Goal: Information Seeking & Learning: Learn about a topic

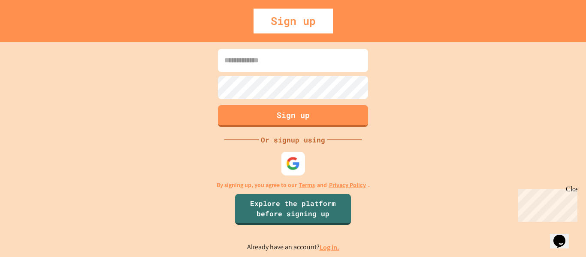
click at [298, 168] on img at bounding box center [293, 163] width 14 height 14
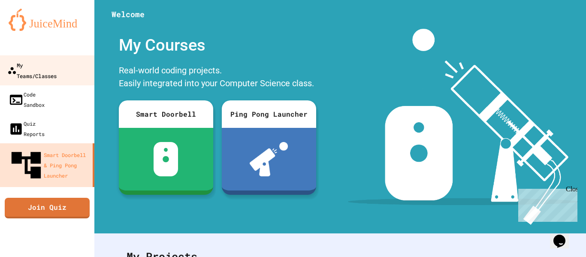
click at [87, 65] on link "My Teams/Classes" at bounding box center [47, 70] width 97 height 30
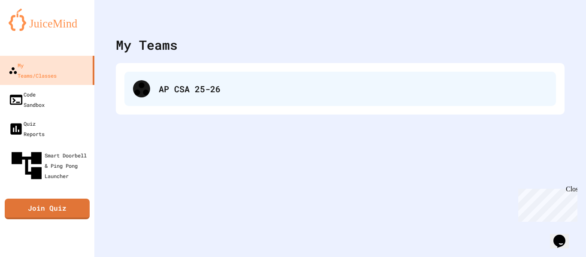
click at [162, 98] on div "AP CSA 25-26" at bounding box center [340, 89] width 432 height 34
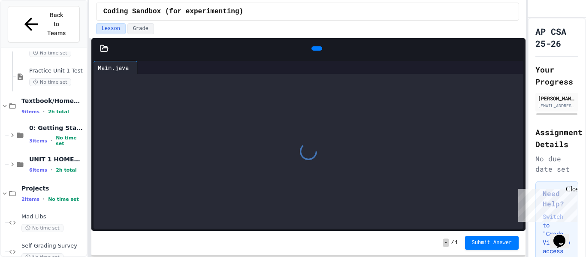
scroll to position [433, 0]
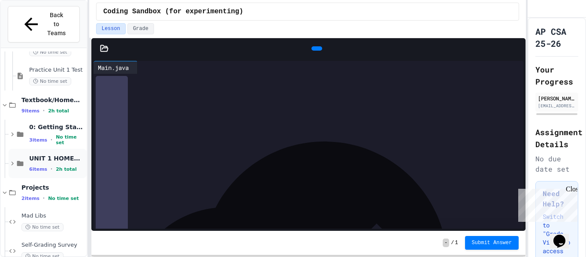
click at [18, 161] on icon at bounding box center [20, 163] width 6 height 5
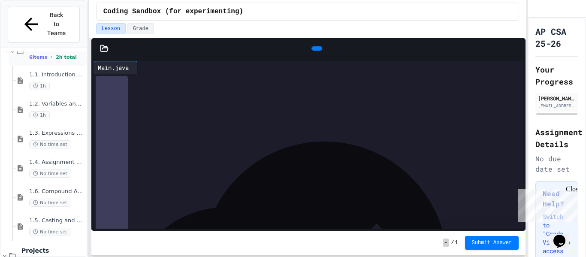
scroll to position [549, 0]
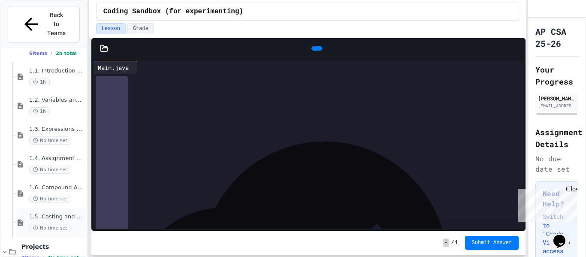
click at [52, 224] on span "No time set" at bounding box center [50, 228] width 42 height 8
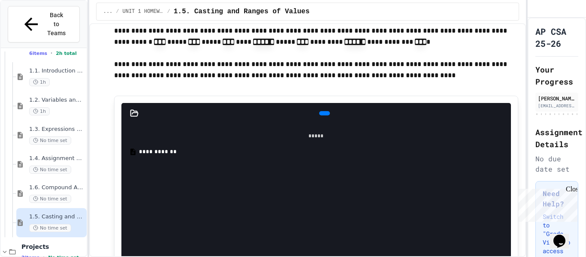
scroll to position [376, 0]
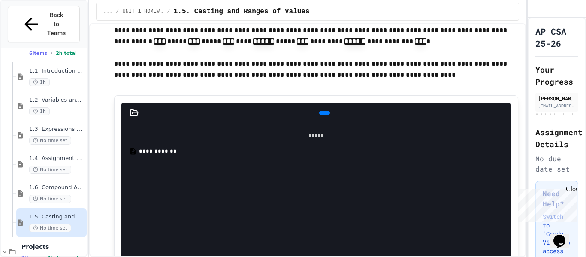
click at [209, 155] on div "**********" at bounding box center [322, 151] width 367 height 9
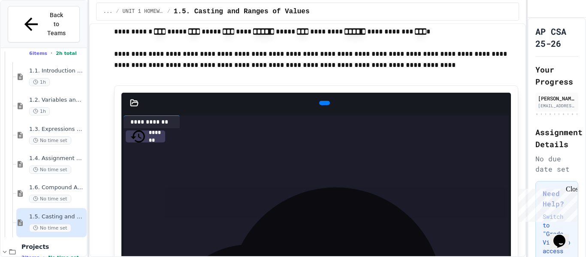
scroll to position [373, 0]
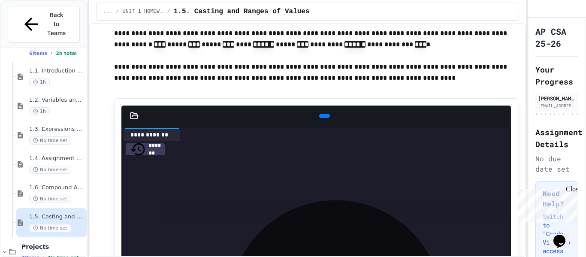
click at [323, 116] on icon at bounding box center [323, 116] width 0 height 0
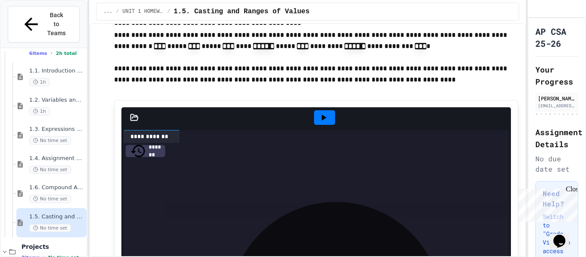
scroll to position [366, 0]
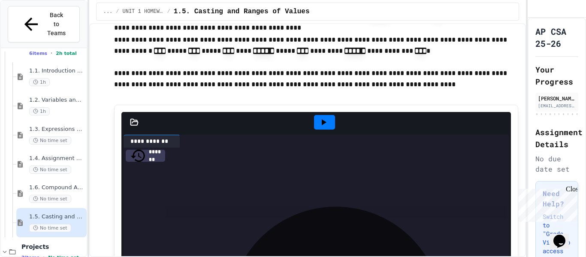
click at [314, 121] on div at bounding box center [324, 122] width 21 height 15
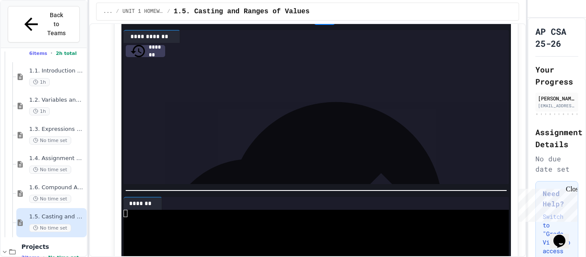
scroll to position [472, 0]
click at [160, 203] on icon at bounding box center [160, 203] width 0 height 0
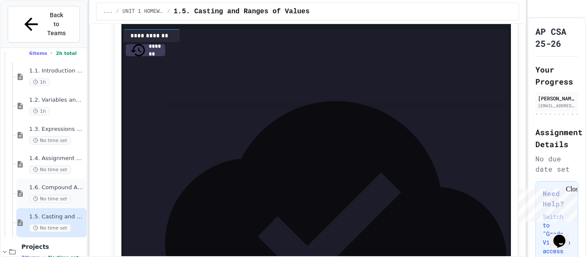
click at [71, 184] on div "1.6. Compound Assignment Operators No time set" at bounding box center [57, 193] width 56 height 19
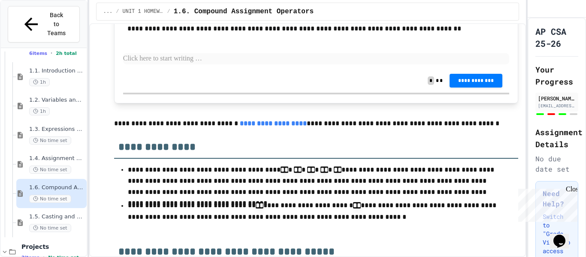
scroll to position [2094, 0]
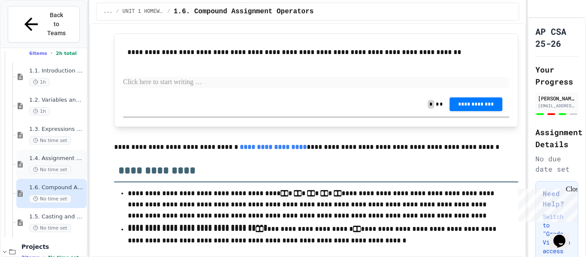
click at [63, 166] on span "No time set" at bounding box center [50, 170] width 42 height 8
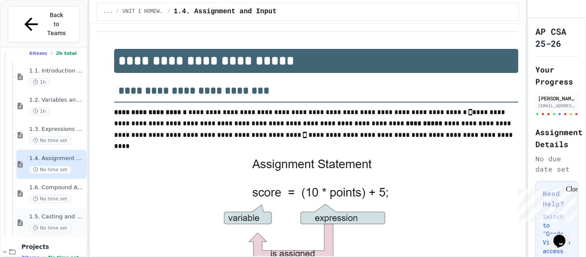
scroll to position [561, 0]
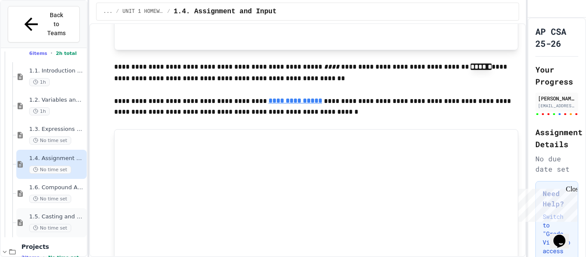
click at [51, 213] on span "1.5. Casting and Ranges of Values" at bounding box center [57, 216] width 56 height 7
